Goal: Register for event/course

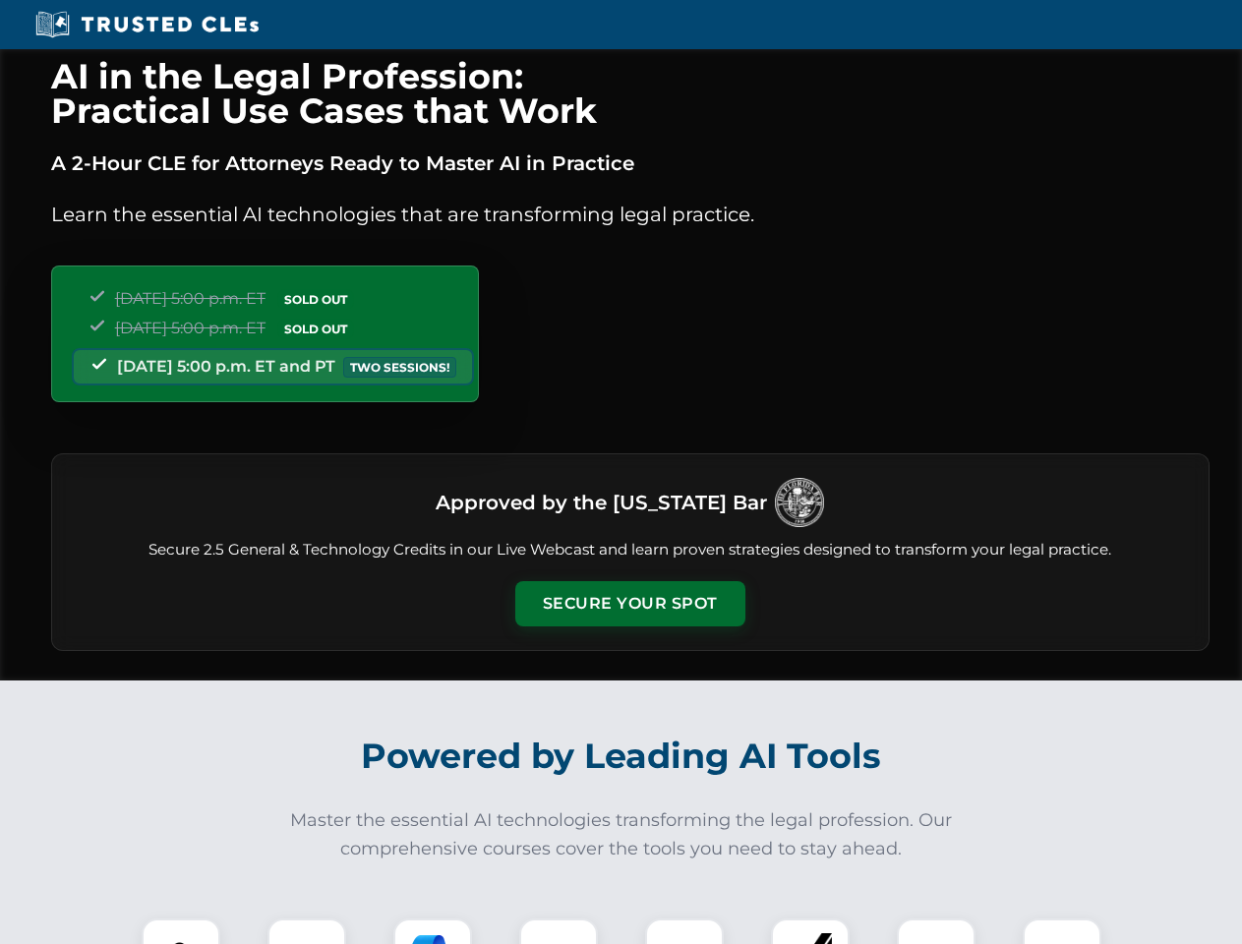
click at [629, 604] on button "Secure Your Spot" at bounding box center [630, 603] width 230 height 45
click at [181, 931] on img at bounding box center [180, 957] width 57 height 57
click at [307, 931] on div at bounding box center [306, 957] width 79 height 79
